Goal: Task Accomplishment & Management: Complete application form

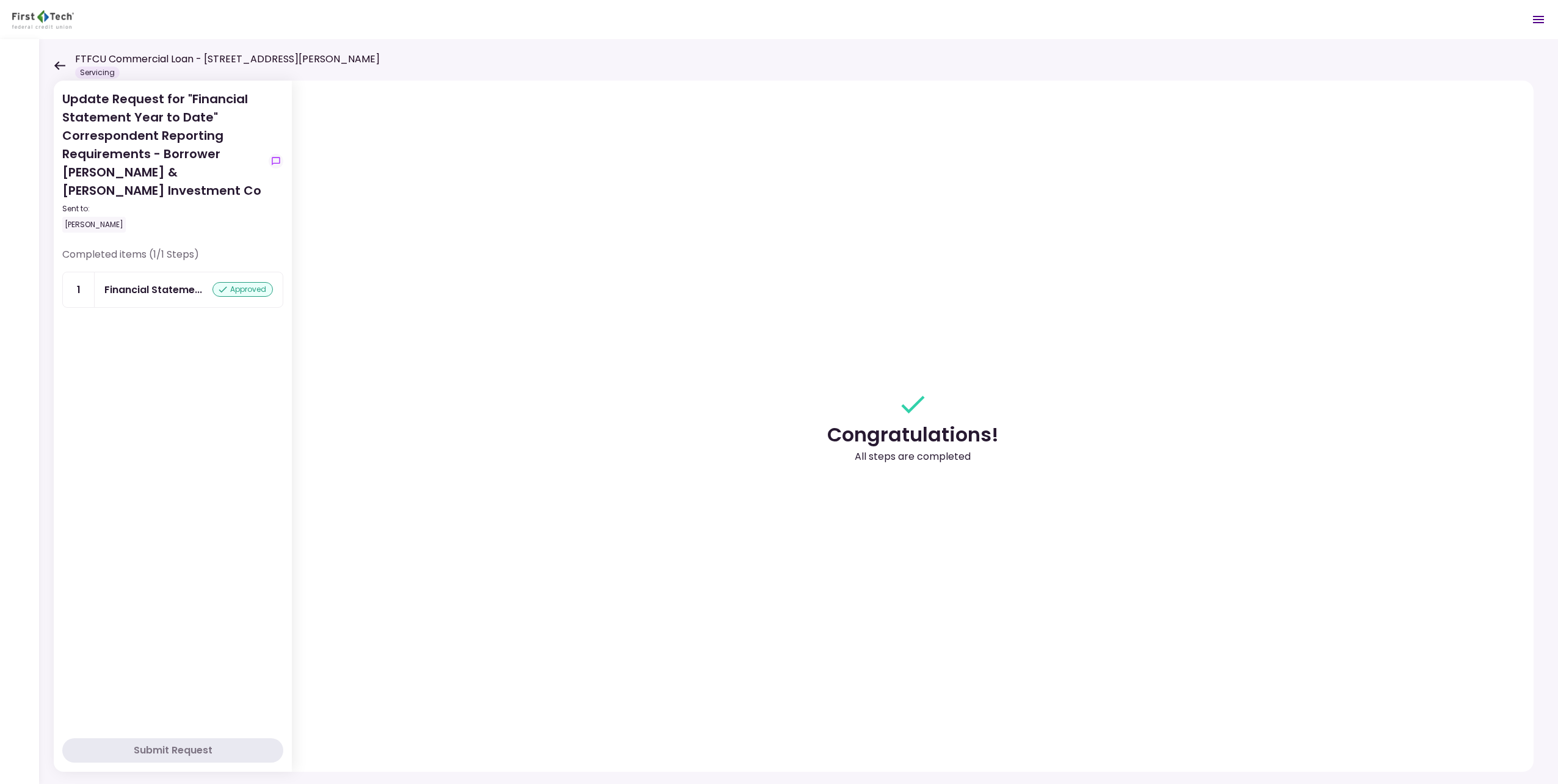
click at [53, 63] on icon at bounding box center [59, 65] width 11 height 9
